Goal: Task Accomplishment & Management: Manage account settings

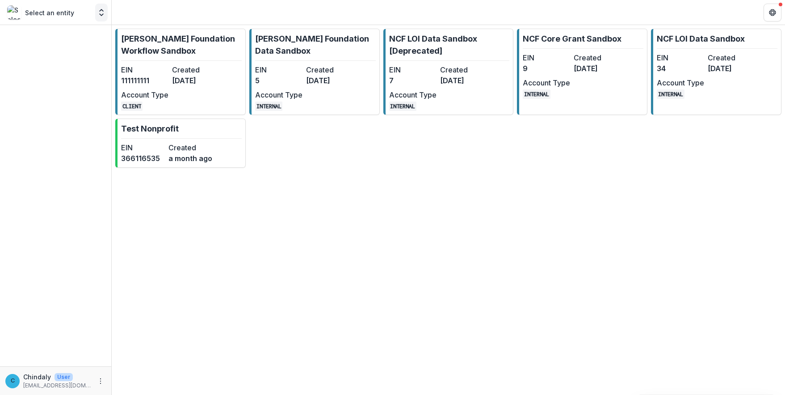
click at [101, 10] on polyline "Open entity switcher" at bounding box center [102, 10] width 4 height 2
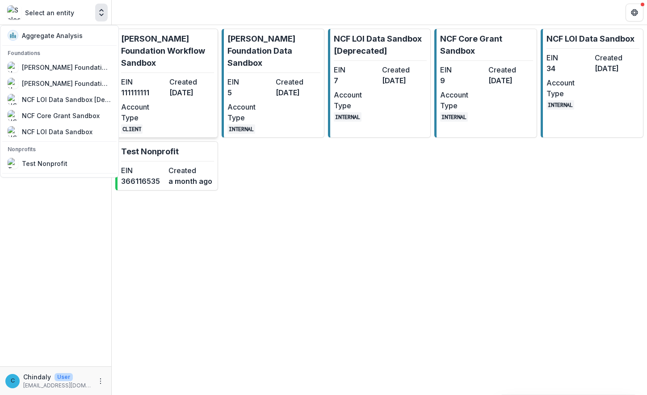
click at [178, 50] on p "[PERSON_NAME] Foundation Workflow Sandbox" at bounding box center [167, 51] width 93 height 36
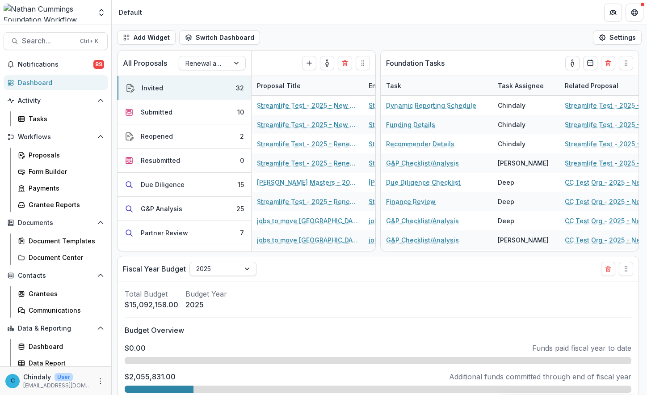
click at [199, 8] on header "Default" at bounding box center [379, 12] width 535 height 25
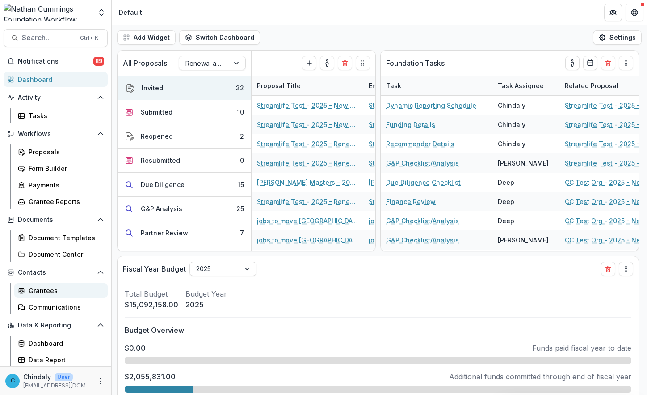
scroll to position [4, 0]
click at [99, 9] on icon "Open entity switcher" at bounding box center [101, 12] width 9 height 9
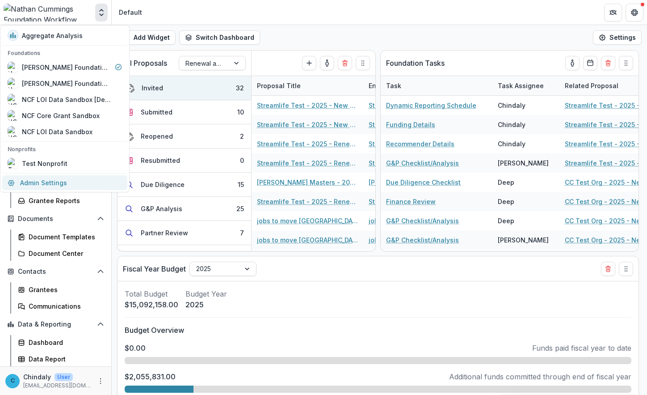
click at [38, 181] on link "Admin Settings" at bounding box center [64, 182] width 125 height 15
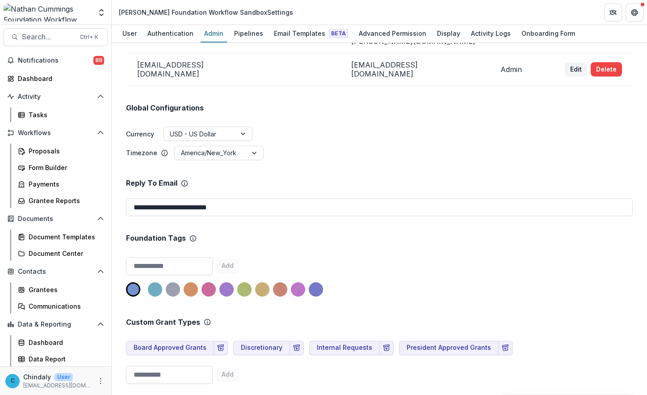
scroll to position [625, 0]
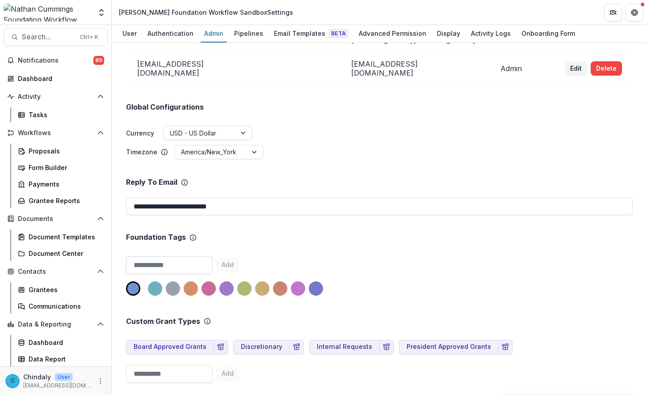
click at [172, 256] on input at bounding box center [169, 265] width 87 height 18
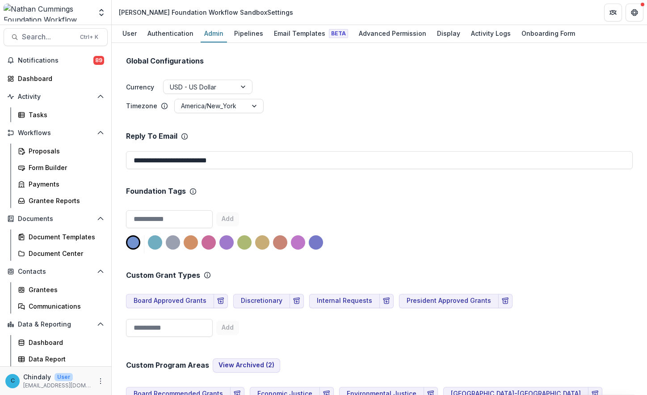
scroll to position [671, 0]
click at [241, 358] on button "View Archived ( 2 )" at bounding box center [246, 365] width 67 height 14
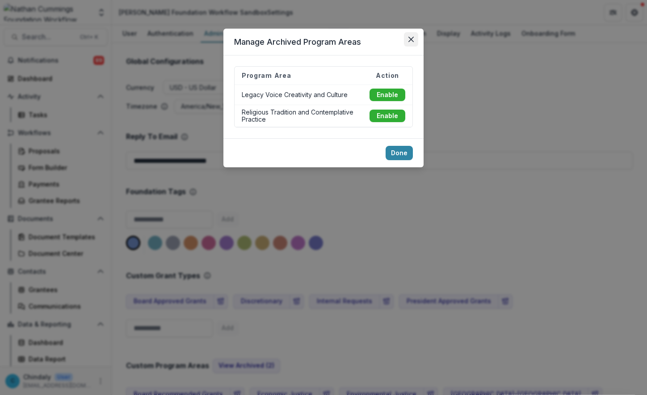
click at [413, 38] on icon "Close" at bounding box center [410, 39] width 5 height 5
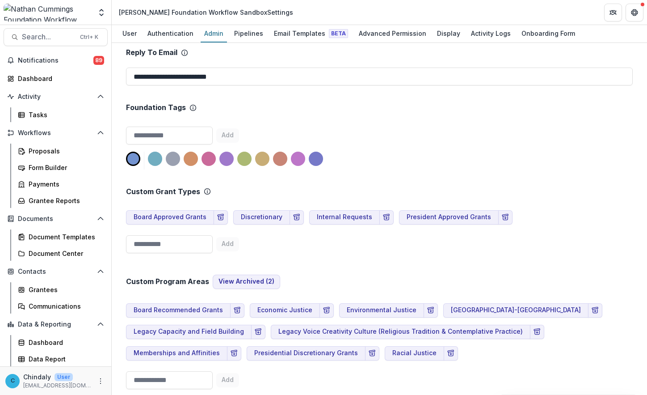
scroll to position [754, 0]
click at [240, 275] on button "View Archived ( 2 )" at bounding box center [246, 282] width 67 height 14
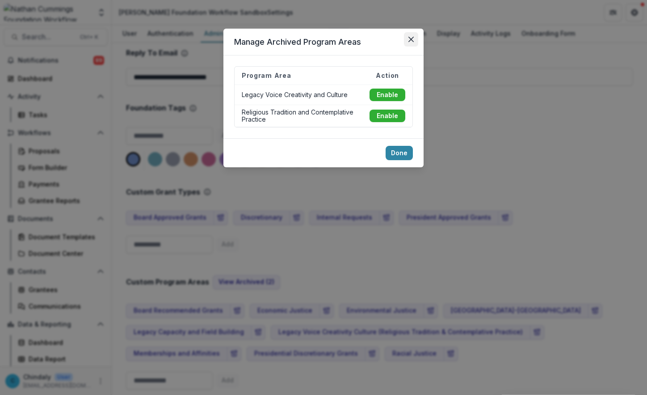
click at [408, 38] on button "Close" at bounding box center [411, 39] width 14 height 14
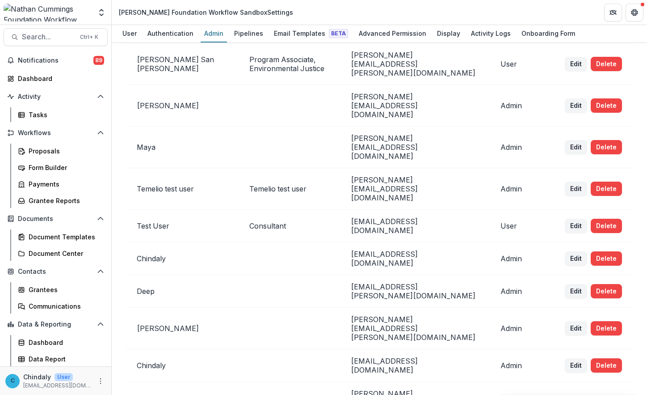
scroll to position [0, 0]
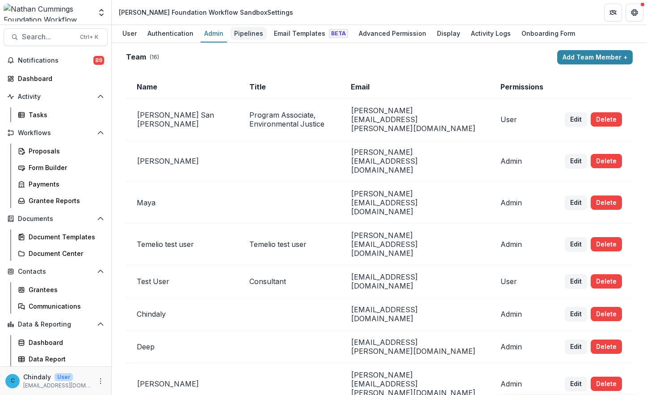
click at [246, 34] on div "Pipelines" at bounding box center [249, 33] width 36 height 13
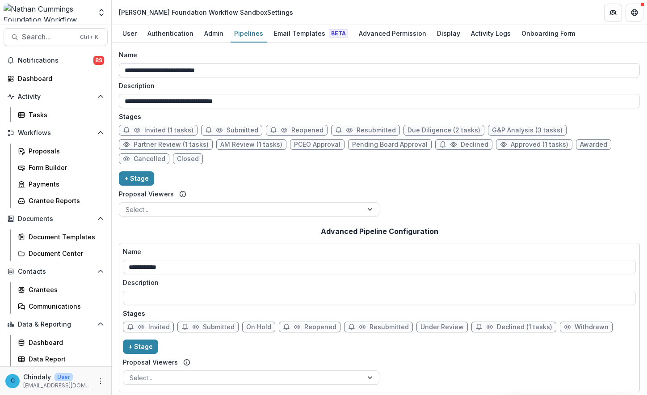
click at [204, 71] on input "**********" at bounding box center [379, 70] width 521 height 14
click at [206, 104] on input "**********" at bounding box center [379, 101] width 521 height 14
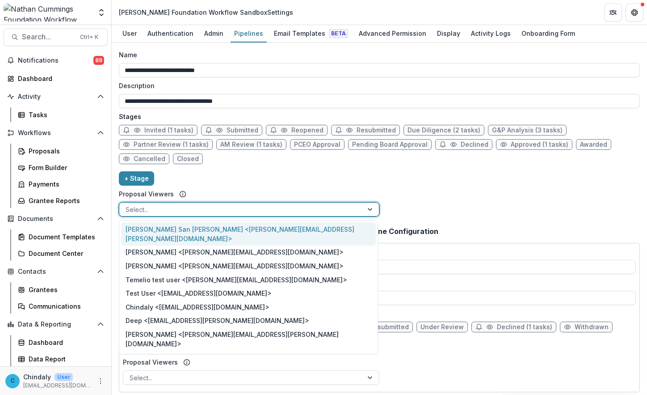
click at [198, 206] on div at bounding box center [241, 209] width 231 height 11
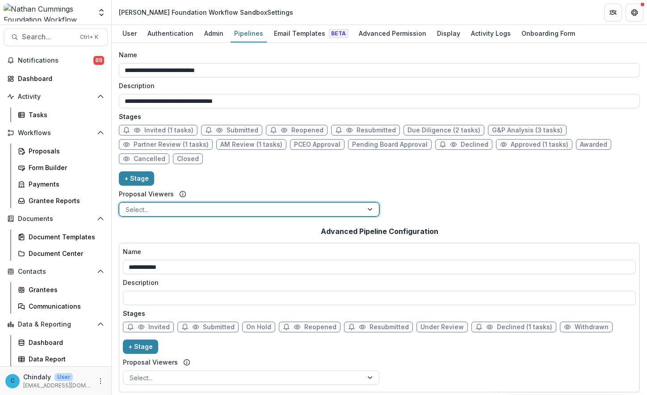
click at [198, 206] on div at bounding box center [241, 209] width 231 height 11
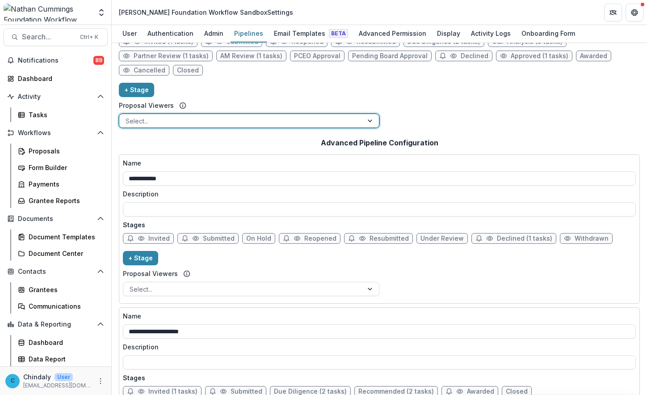
scroll to position [89, 0]
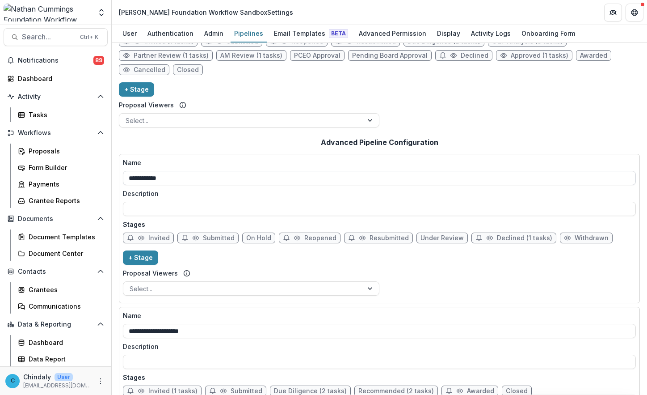
click at [209, 177] on input "**********" at bounding box center [379, 178] width 513 height 14
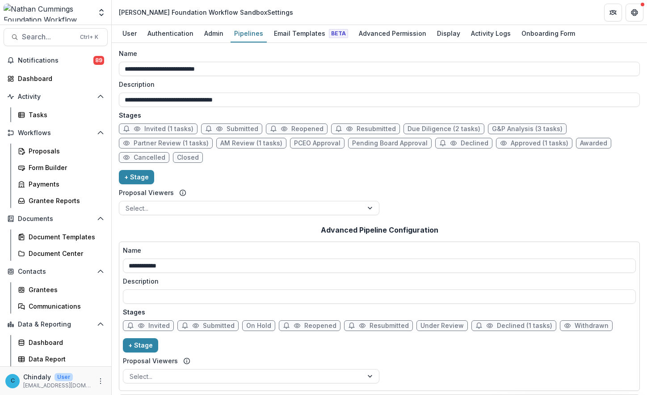
scroll to position [0, 0]
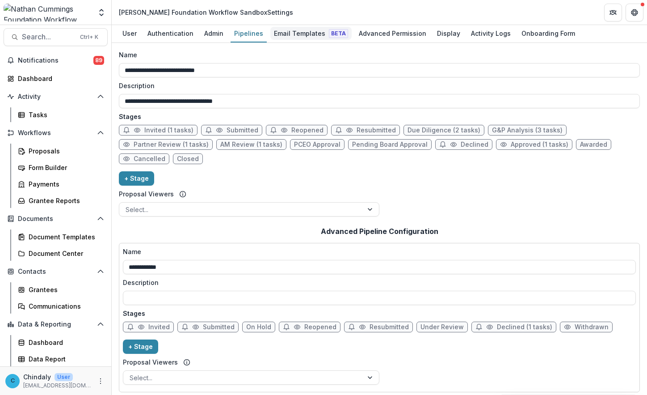
click at [297, 30] on div "Email Templates Beta" at bounding box center [310, 33] width 81 height 13
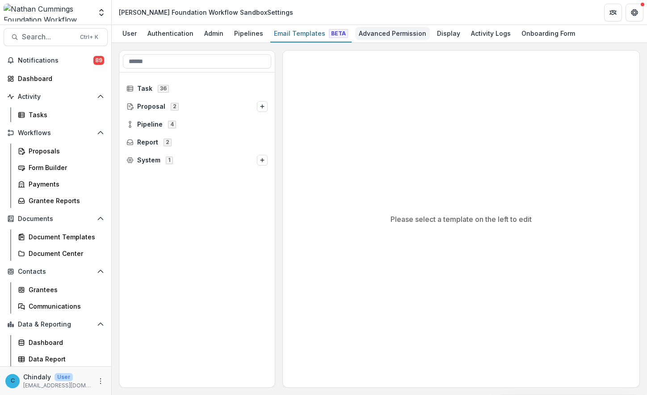
click at [355, 31] on div "Advanced Permission" at bounding box center [392, 33] width 75 height 13
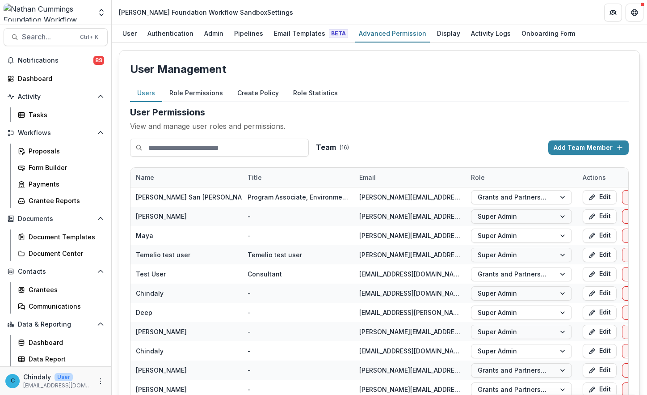
click at [189, 95] on button "Role Permissions" at bounding box center [196, 92] width 68 height 17
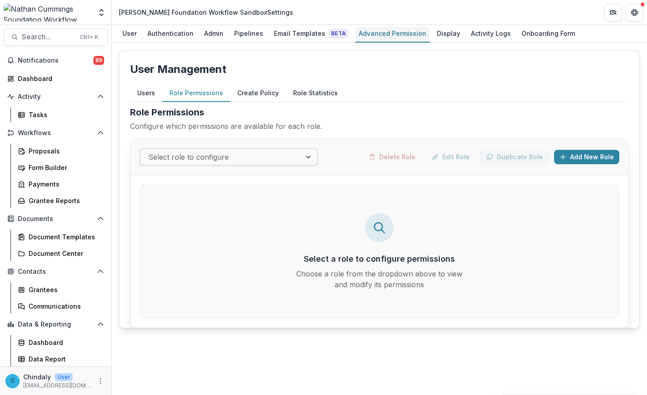
click at [397, 34] on div "Advanced Permission" at bounding box center [392, 33] width 75 height 13
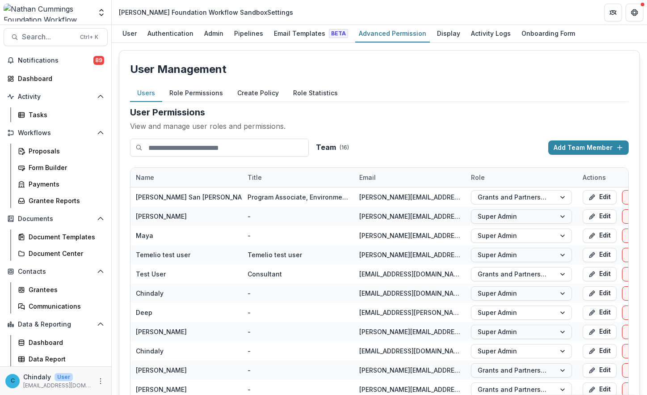
click at [210, 89] on button "Role Permissions" at bounding box center [196, 92] width 68 height 17
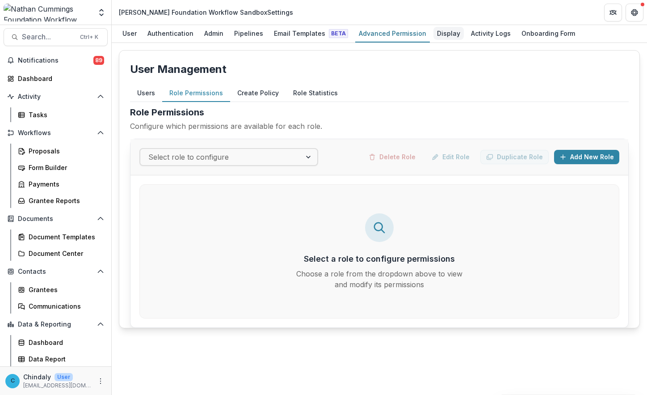
click at [438, 38] on div "Display" at bounding box center [448, 33] width 30 height 13
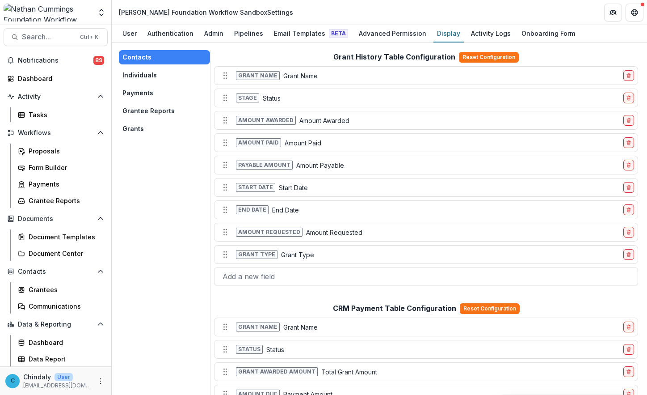
click at [138, 129] on button "Grants" at bounding box center [164, 129] width 91 height 14
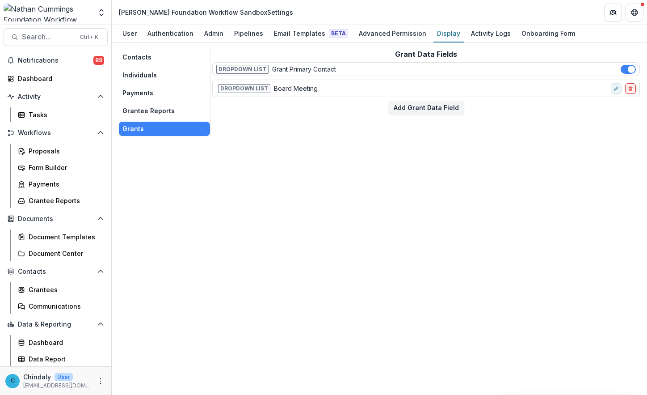
click at [129, 60] on button "Contacts" at bounding box center [164, 57] width 91 height 14
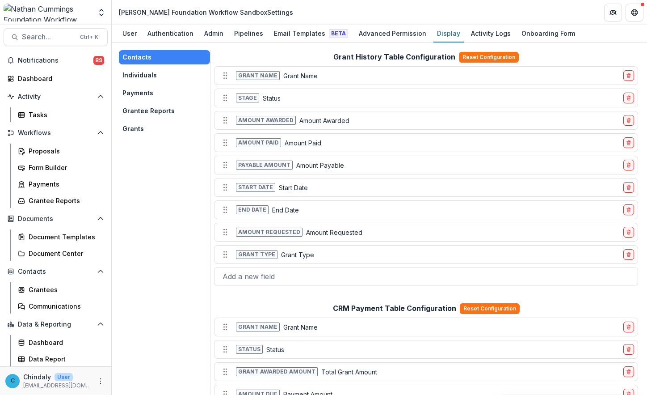
click at [248, 252] on span "Grant type" at bounding box center [257, 254] width 42 height 9
click at [223, 255] on icon "Move field" at bounding box center [225, 254] width 9 height 9
click at [234, 257] on div "Grant type Grant Type" at bounding box center [419, 254] width 402 height 14
click at [236, 257] on span "Grant type" at bounding box center [257, 254] width 42 height 9
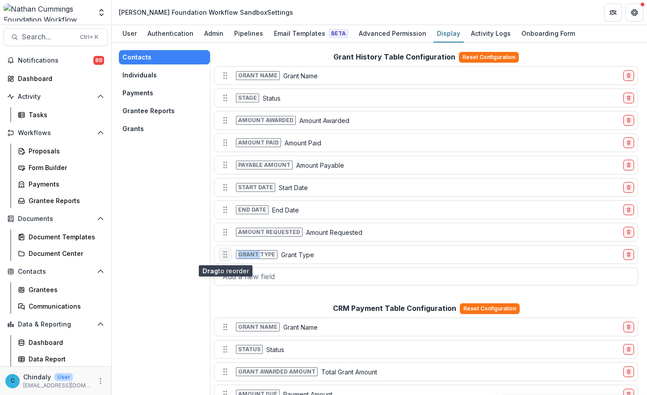
click at [229, 257] on icon "Move field" at bounding box center [225, 254] width 9 height 9
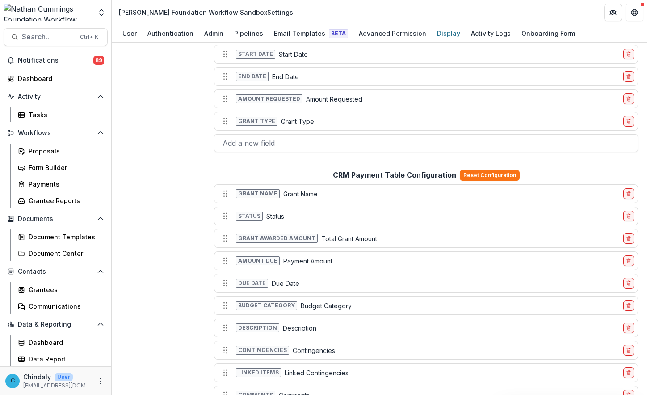
scroll to position [134, 0]
click at [328, 240] on p "Total Grant Amount" at bounding box center [349, 237] width 56 height 9
click at [328, 240] on input "**********" at bounding box center [470, 238] width 299 height 14
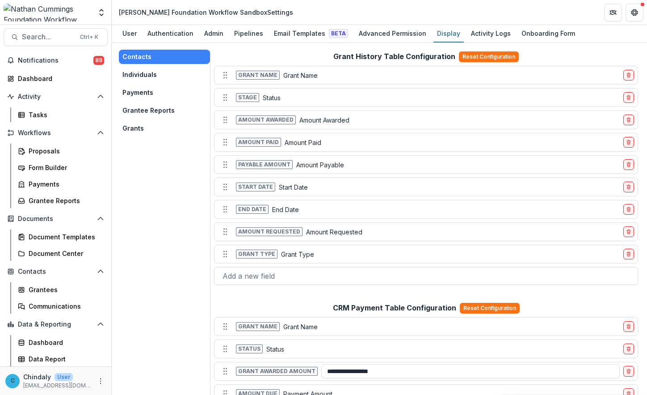
scroll to position [0, 0]
click at [144, 76] on button "Individuals" at bounding box center [164, 75] width 91 height 14
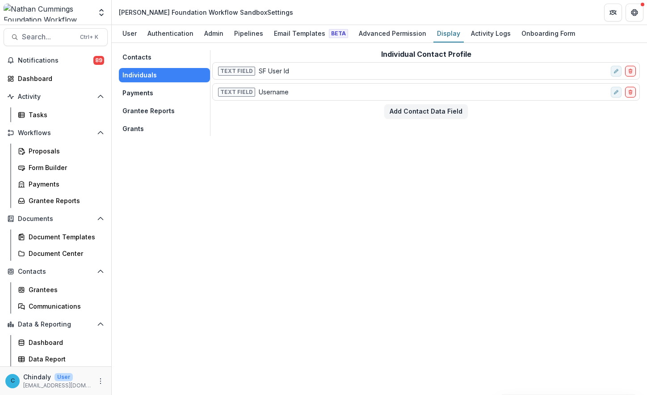
click at [147, 95] on button "Payments" at bounding box center [164, 93] width 91 height 14
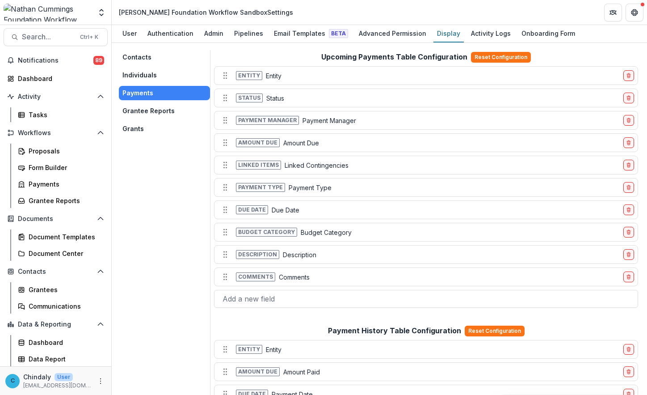
click at [154, 108] on button "Grantee Reports" at bounding box center [164, 111] width 91 height 14
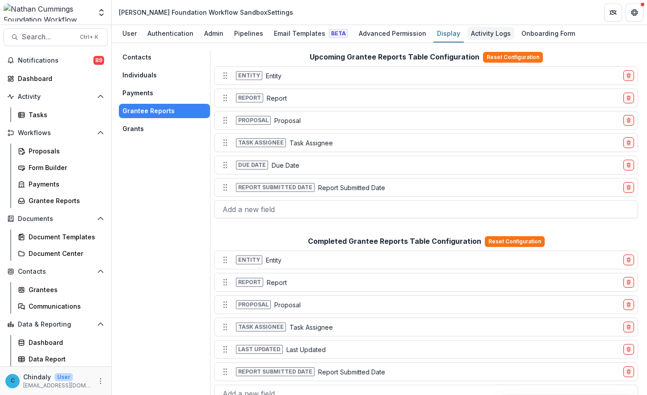
click at [471, 37] on div "Activity Logs" at bounding box center [490, 33] width 47 height 13
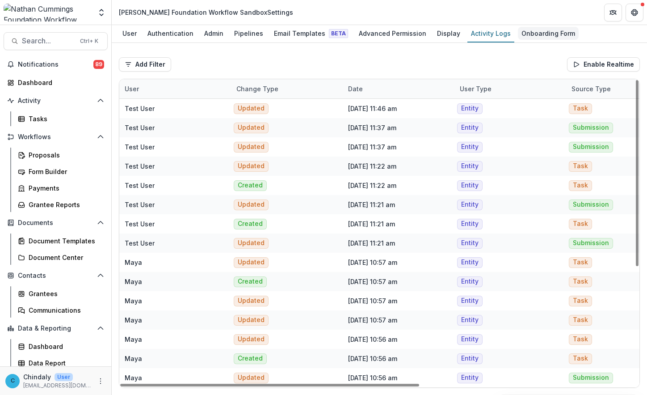
click at [528, 35] on div "Onboarding Form" at bounding box center [548, 33] width 61 height 13
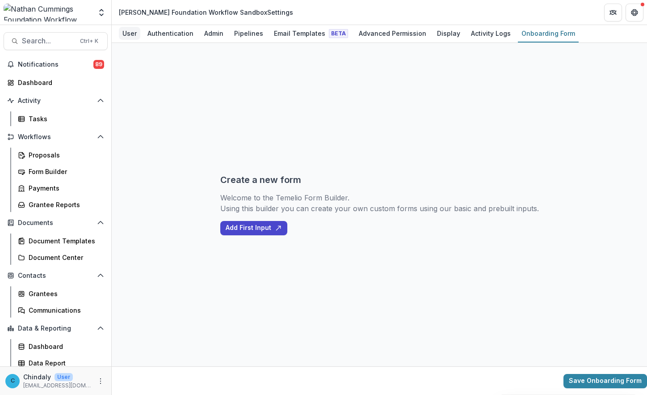
click at [132, 33] on div "User" at bounding box center [129, 33] width 21 height 13
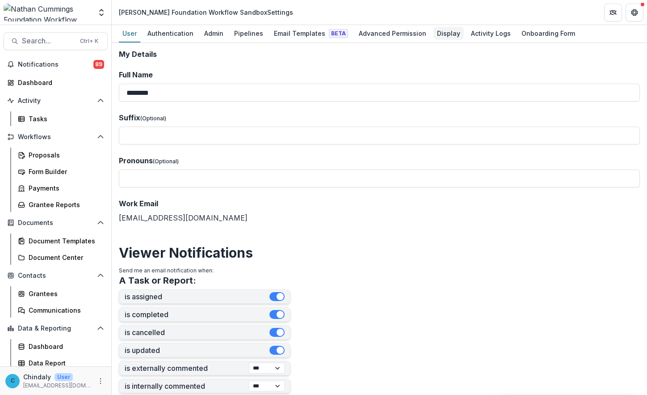
click at [436, 34] on div "Display" at bounding box center [448, 33] width 30 height 13
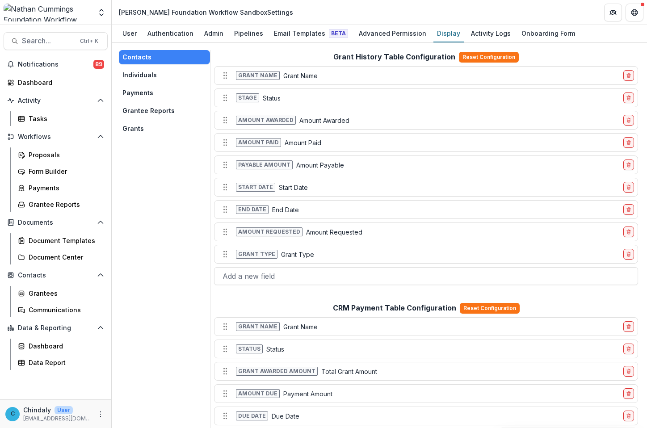
click at [136, 127] on button "Grants" at bounding box center [164, 129] width 91 height 14
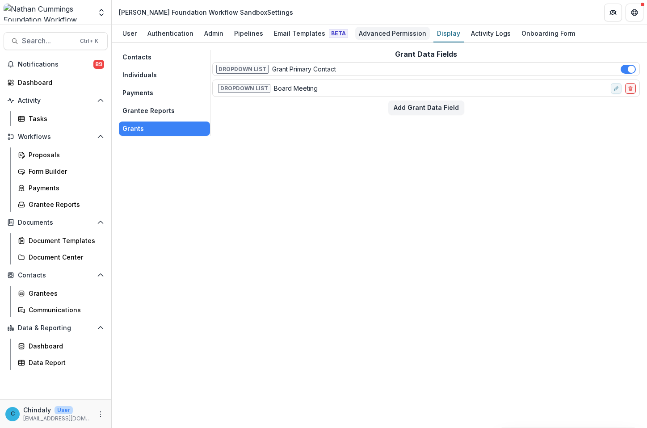
click at [392, 32] on div "Advanced Permission" at bounding box center [392, 33] width 75 height 13
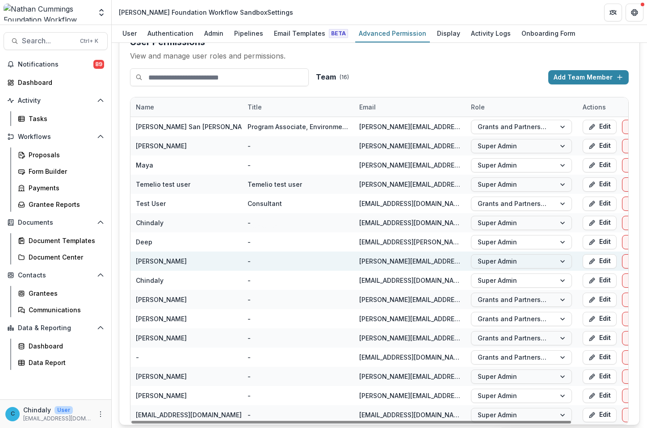
scroll to position [75, 0]
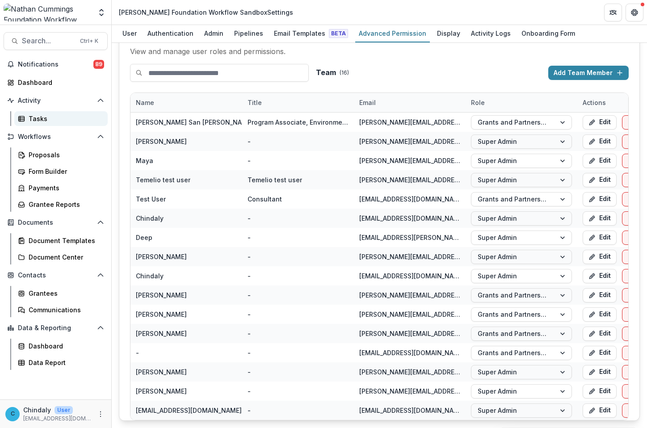
click at [30, 124] on link "Tasks" at bounding box center [60, 118] width 93 height 15
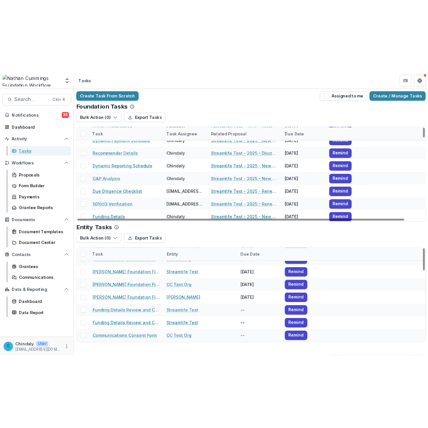
scroll to position [472, 0]
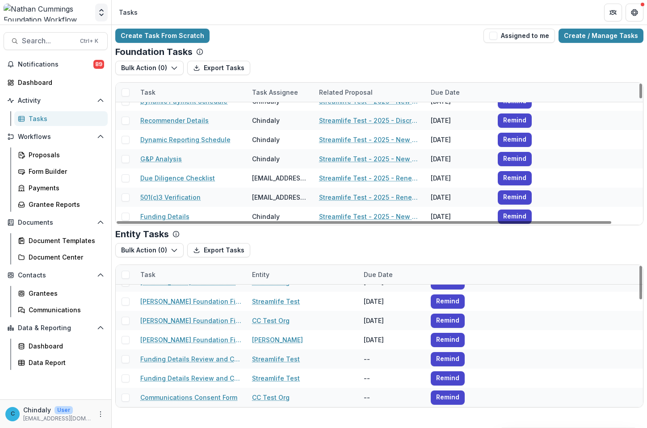
click at [98, 13] on icon "Open entity switcher" at bounding box center [101, 12] width 9 height 9
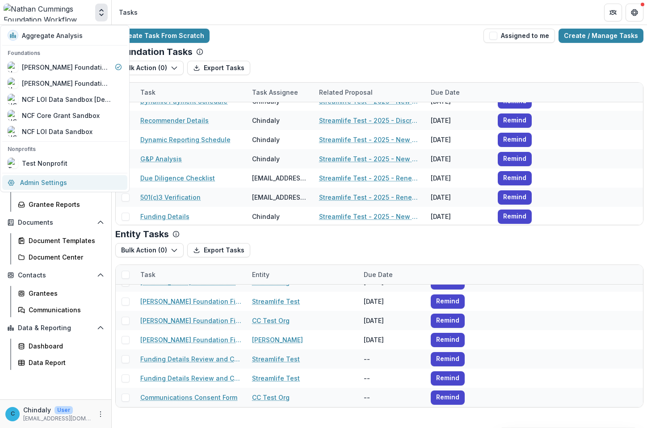
click at [29, 186] on link "Admin Settings" at bounding box center [64, 182] width 125 height 15
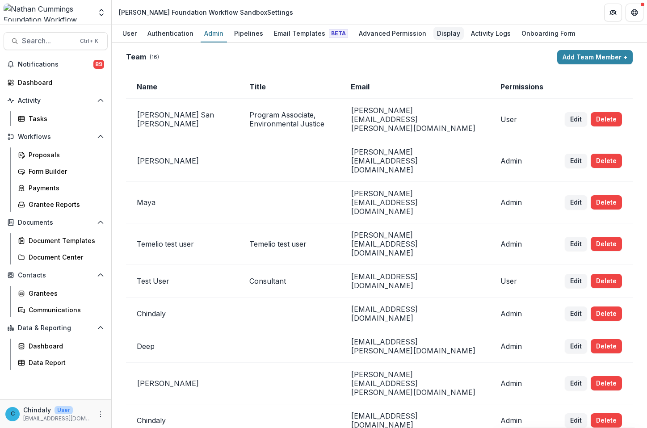
click at [444, 33] on div "Display" at bounding box center [448, 33] width 30 height 13
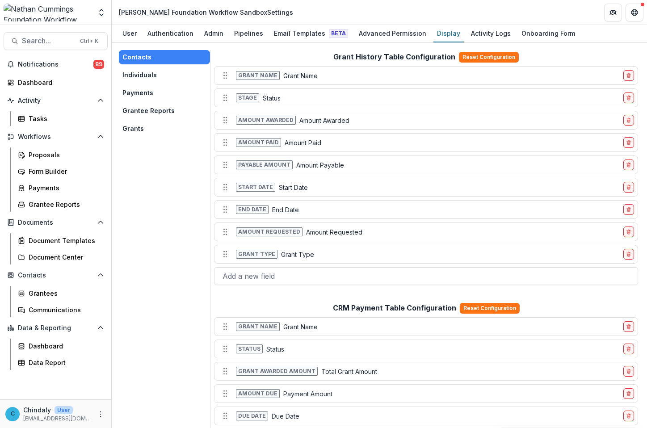
click at [140, 71] on button "Individuals" at bounding box center [164, 75] width 91 height 14
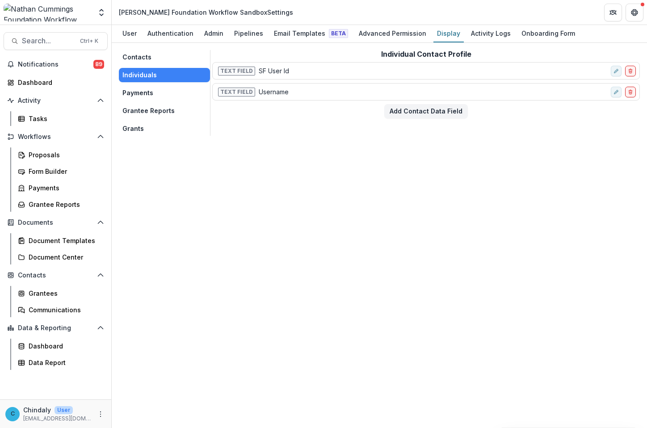
click at [135, 87] on button "Payments" at bounding box center [164, 93] width 91 height 14
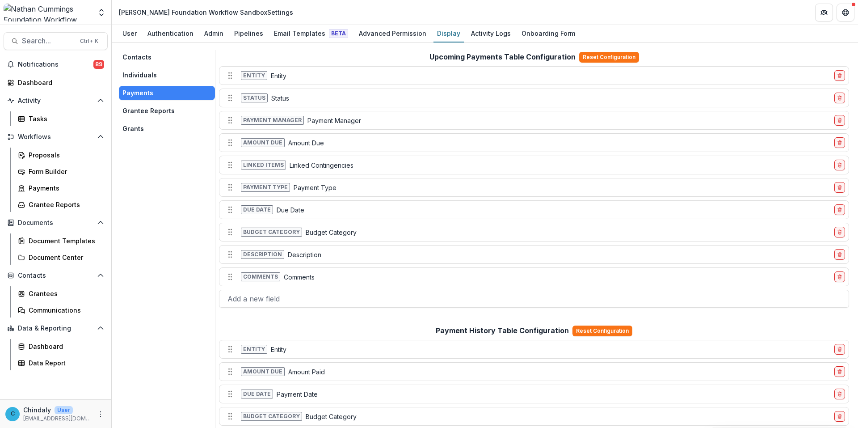
click at [164, 110] on button "Grantee Reports" at bounding box center [167, 111] width 96 height 14
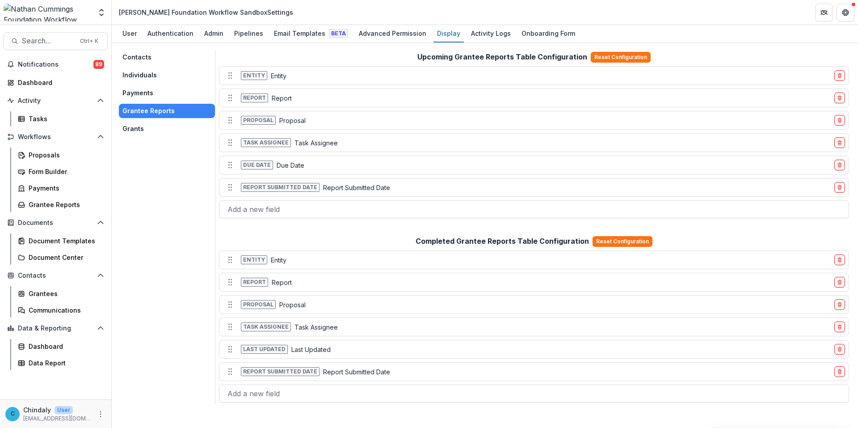
click at [143, 130] on button "Grants" at bounding box center [167, 129] width 96 height 14
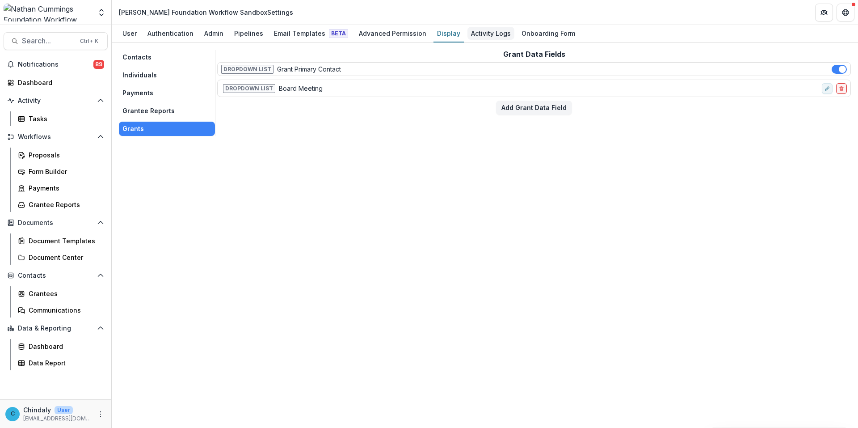
click at [484, 39] on div "Activity Logs" at bounding box center [490, 33] width 47 height 13
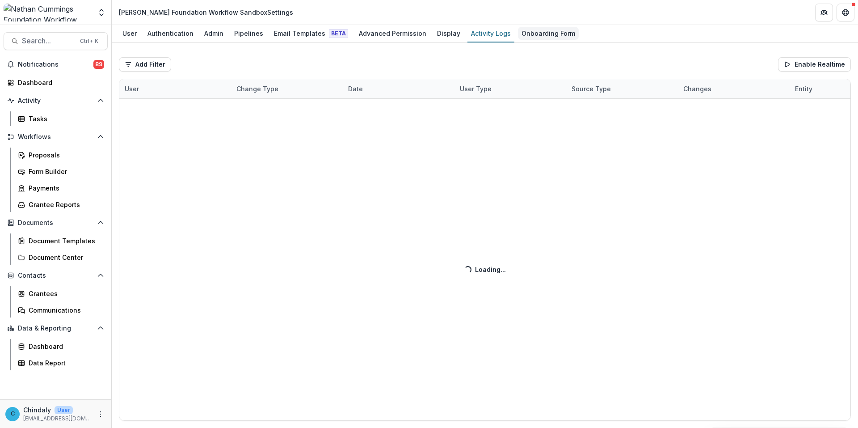
click at [526, 35] on div "Onboarding Form" at bounding box center [548, 33] width 61 height 13
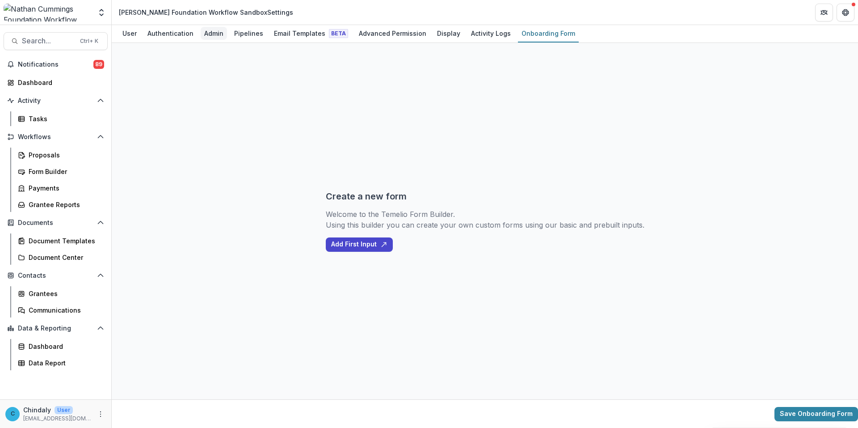
click at [213, 37] on div "Admin" at bounding box center [214, 33] width 26 height 13
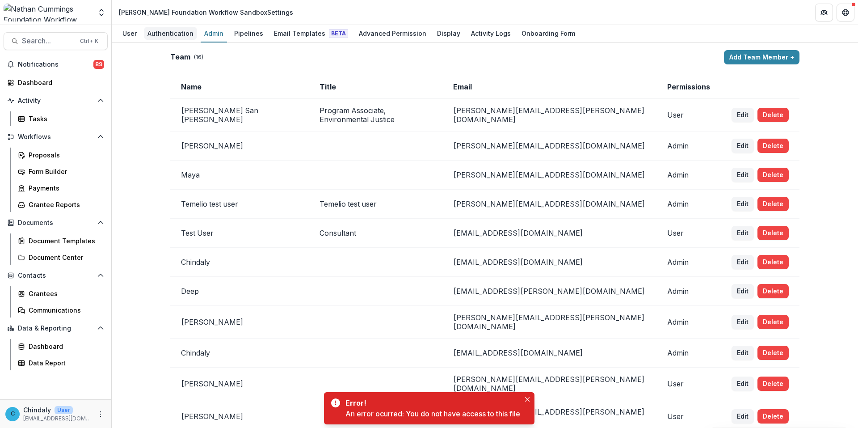
click at [152, 32] on div "Authentication" at bounding box center [170, 33] width 53 height 13
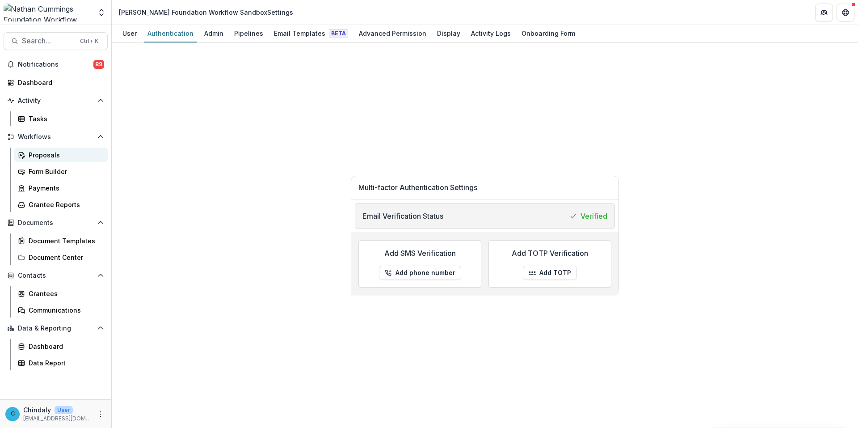
click at [52, 160] on link "Proposals" at bounding box center [60, 154] width 93 height 15
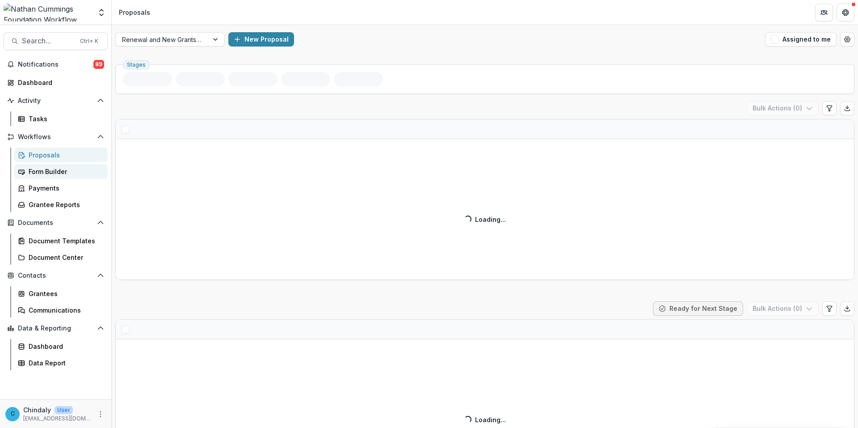
click at [51, 172] on div "Form Builder" at bounding box center [65, 171] width 72 height 9
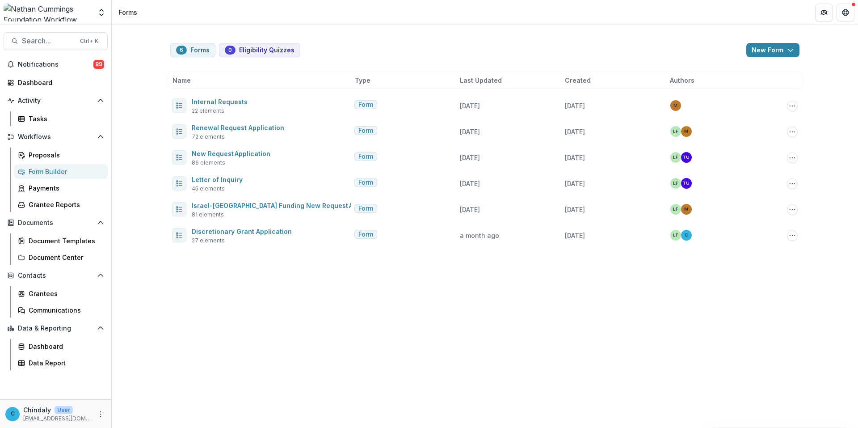
click at [51, 172] on div "Form Builder" at bounding box center [65, 171] width 72 height 9
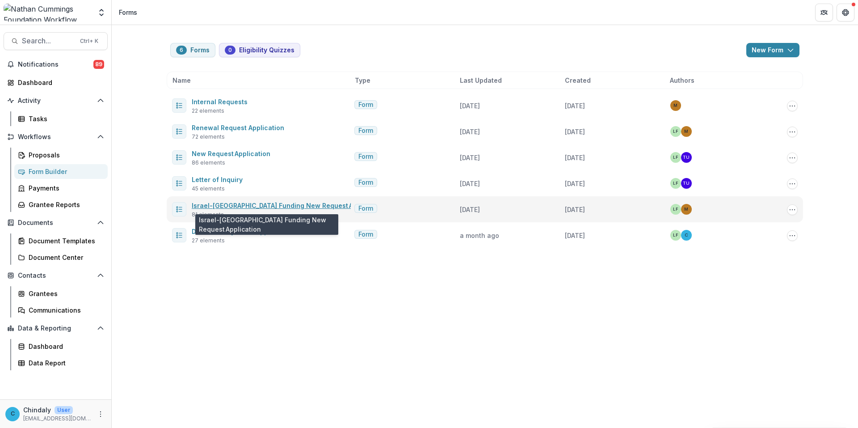
click at [203, 204] on link "Israel-[GEOGRAPHIC_DATA] Funding New Request Application" at bounding box center [288, 206] width 193 height 8
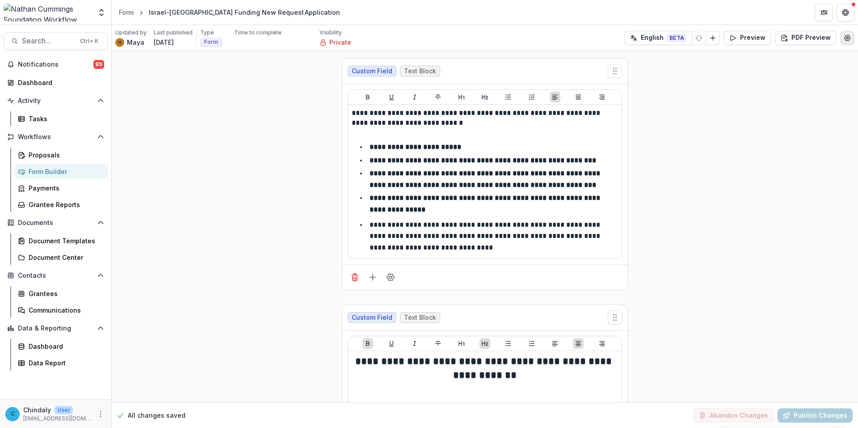
click at [785, 38] on button "Edit Form Settings" at bounding box center [847, 38] width 14 height 14
select select "*******"
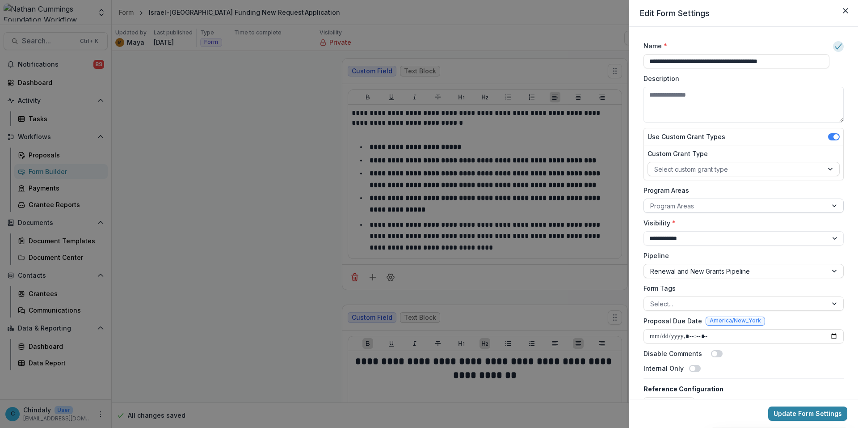
click at [704, 194] on label "Program Areas" at bounding box center [740, 189] width 195 height 9
click at [652, 201] on input "Program Areas" at bounding box center [651, 205] width 2 height 9
click at [685, 194] on label "Program Areas" at bounding box center [740, 189] width 195 height 9
click at [652, 201] on input "Program Areas" at bounding box center [651, 205] width 2 height 9
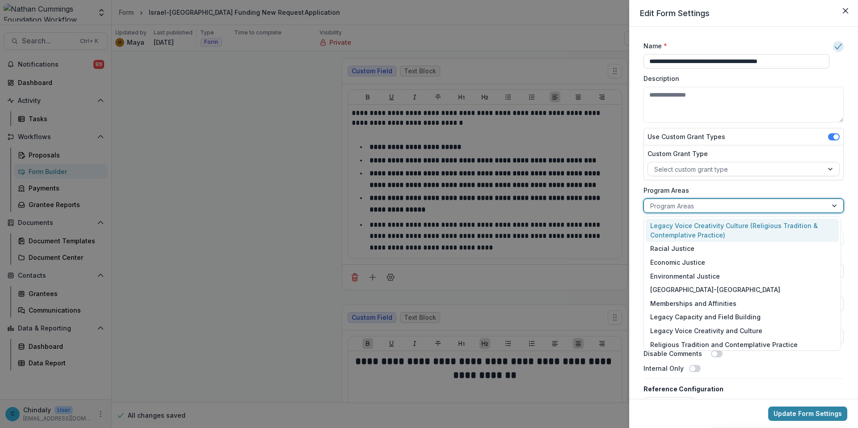
click at [681, 203] on div at bounding box center [735, 205] width 171 height 11
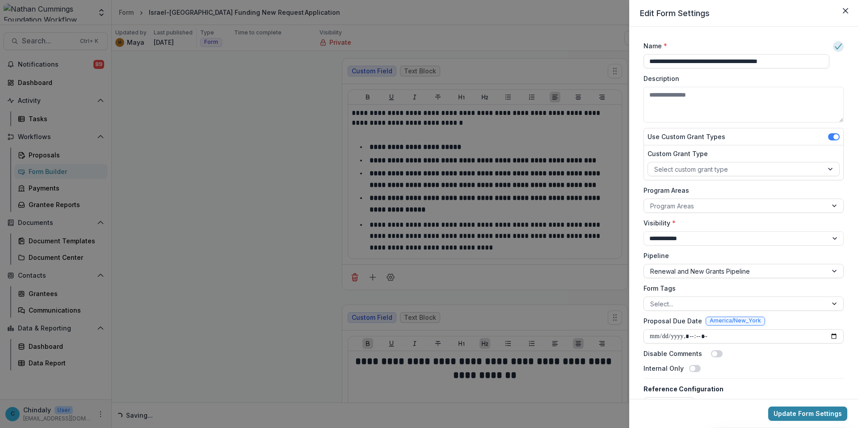
click at [713, 191] on label "Program Areas" at bounding box center [740, 189] width 195 height 9
click at [652, 201] on input "Program Areas" at bounding box center [651, 205] width 2 height 9
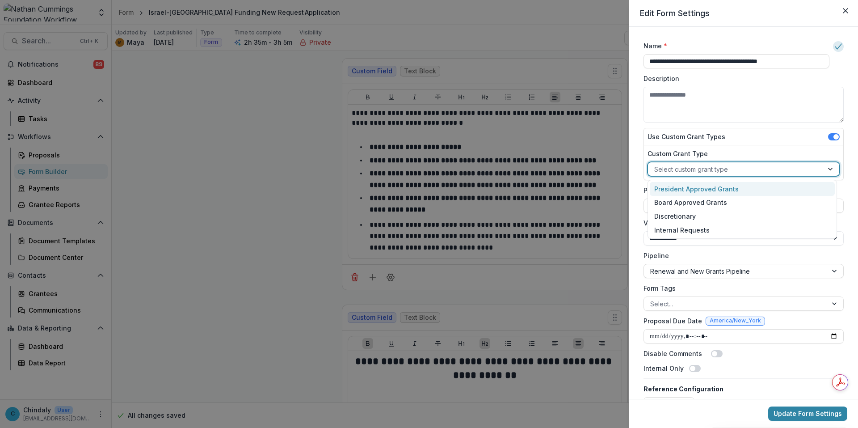
click at [686, 168] on div at bounding box center [735, 169] width 163 height 11
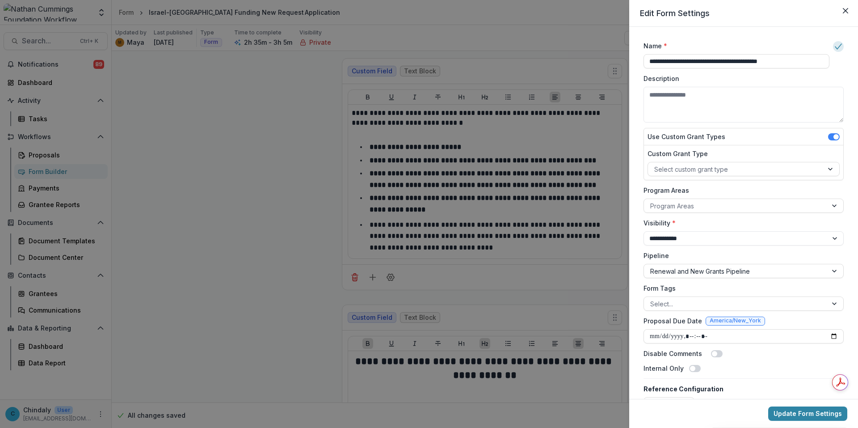
click at [736, 136] on div "Use Custom Grant Types" at bounding box center [743, 136] width 199 height 17
click at [712, 139] on label "Use Custom Grant Types" at bounding box center [687, 136] width 78 height 9
click at [712, 140] on label "Use Custom Grant Types" at bounding box center [687, 136] width 78 height 9
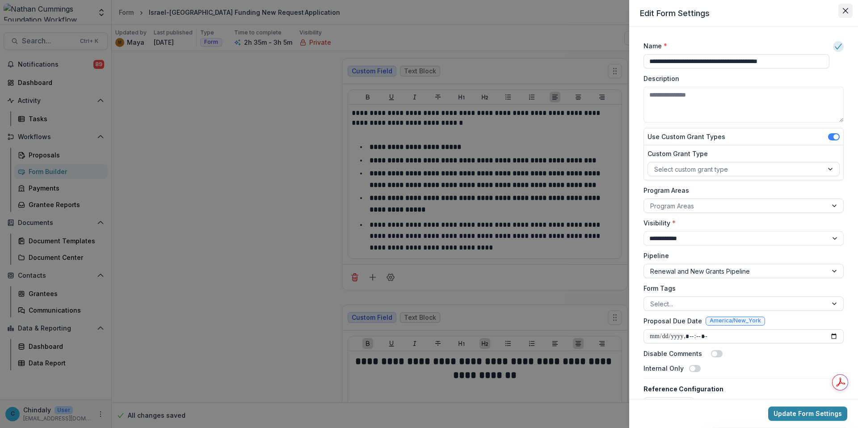
click at [785, 14] on button "Close" at bounding box center [845, 11] width 14 height 14
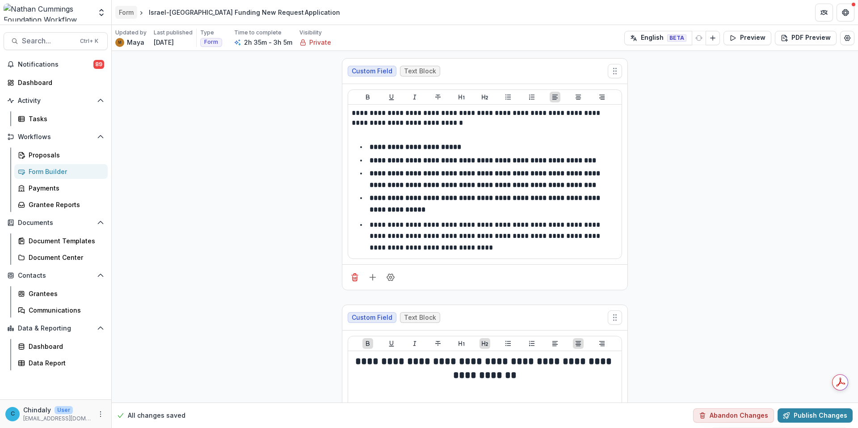
click at [130, 14] on div "Form" at bounding box center [126, 12] width 15 height 9
